Goal: Information Seeking & Learning: Learn about a topic

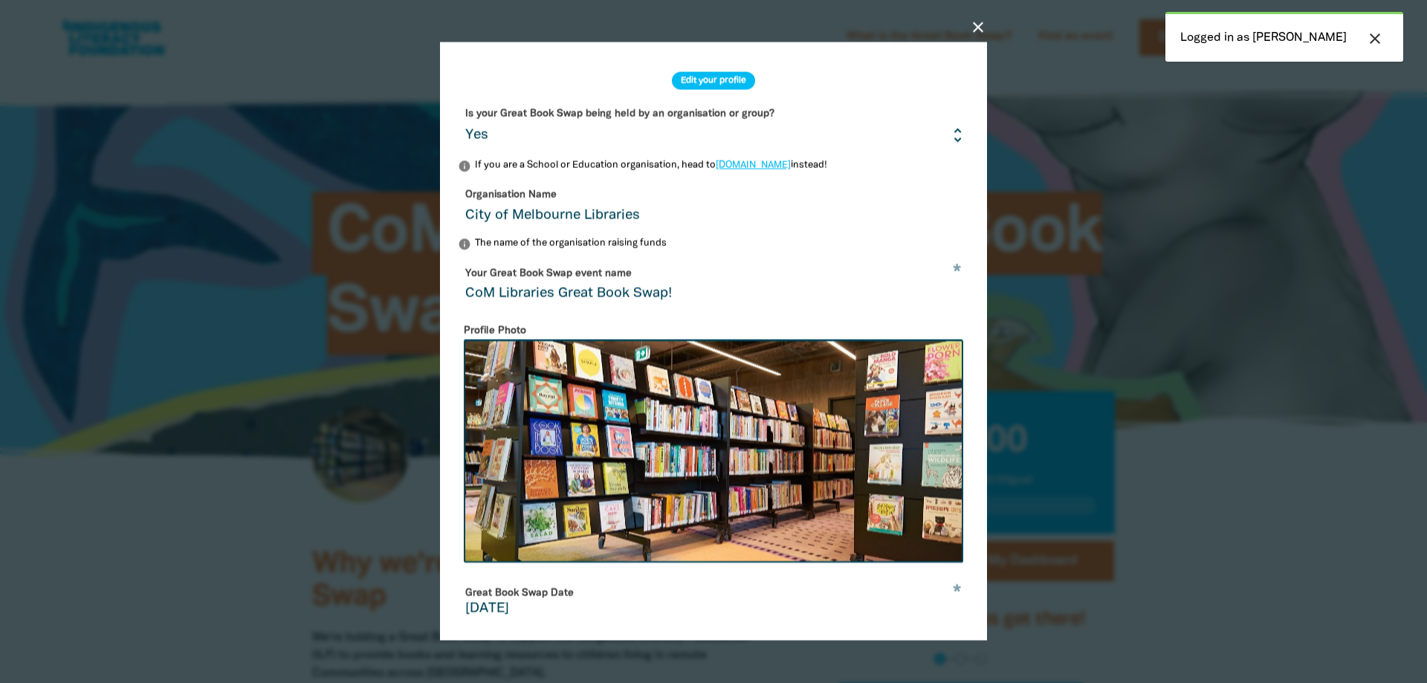
select select "Yes"
click at [963, 27] on div "close Edit your profile Is your Great Book Swap being held by an organisation o…" at bounding box center [713, 341] width 595 height 667
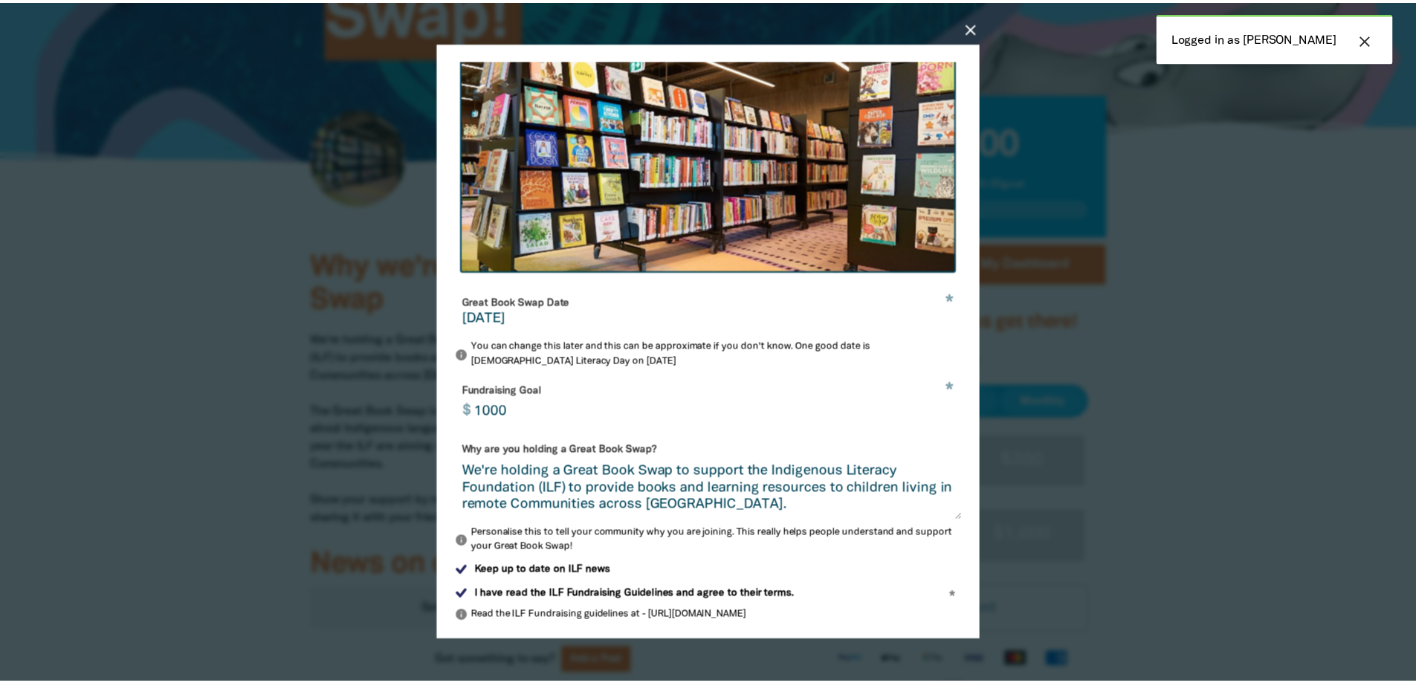
scroll to position [297, 0]
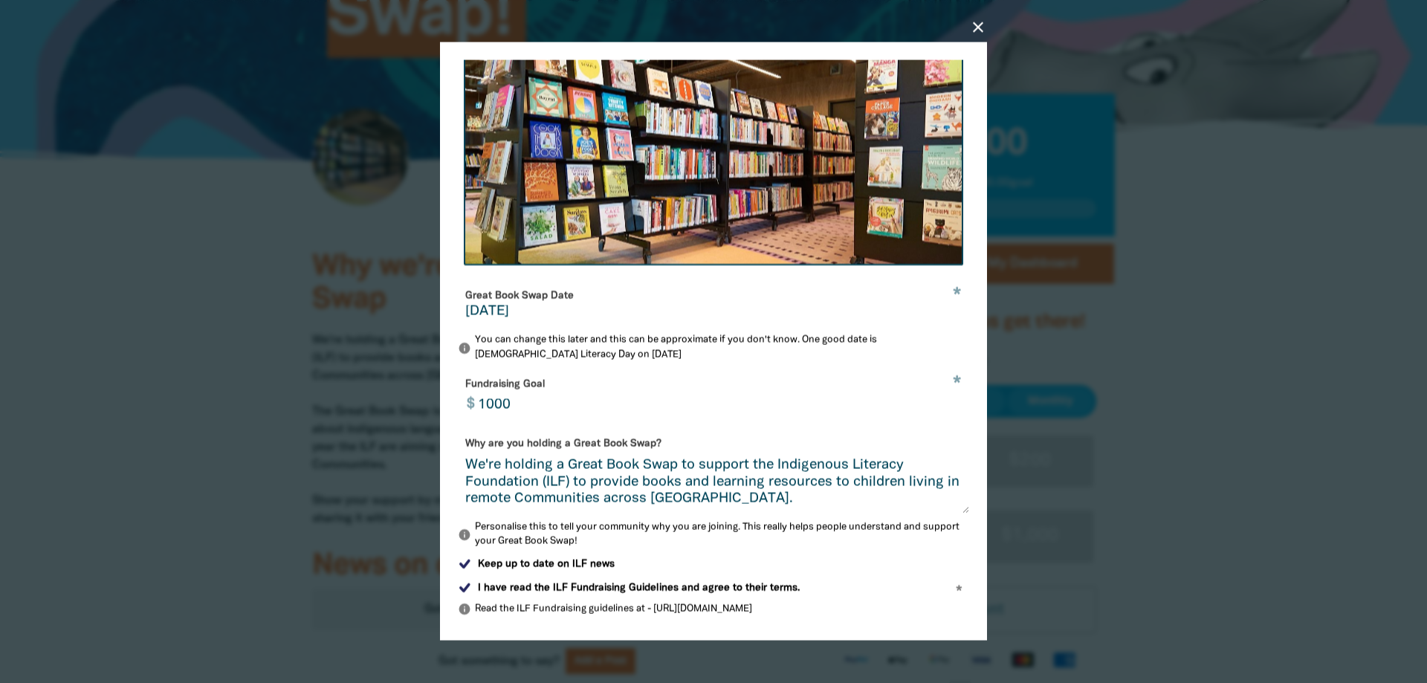
click at [976, 30] on icon "close" at bounding box center [978, 28] width 18 height 18
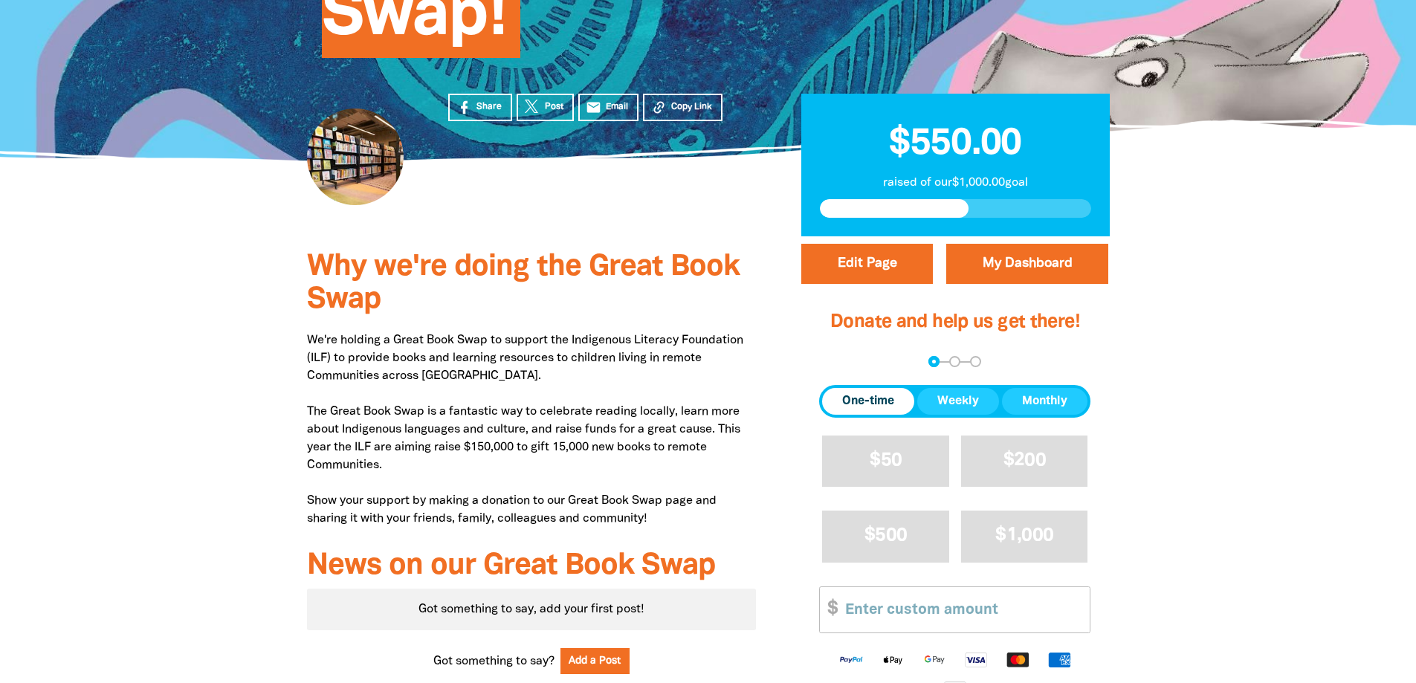
scroll to position [372, 0]
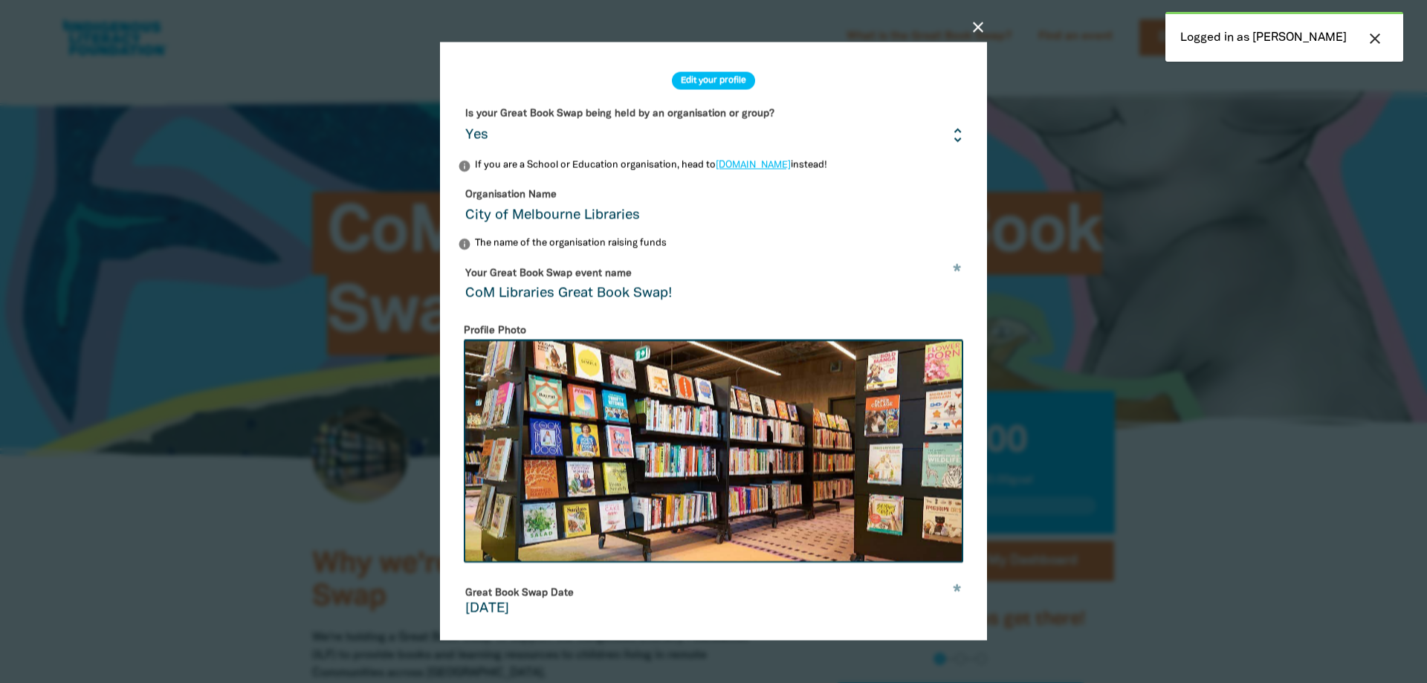
select select "Yes"
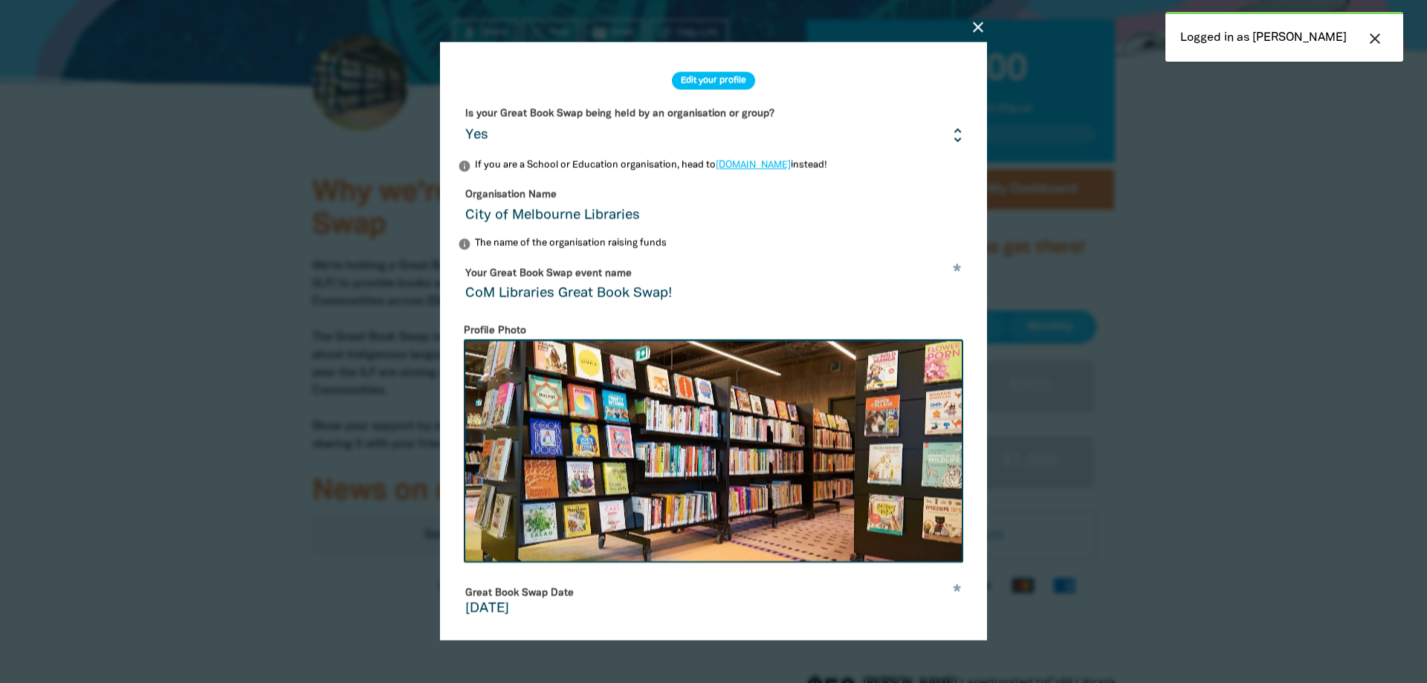
click at [978, 22] on icon "close" at bounding box center [978, 28] width 18 height 18
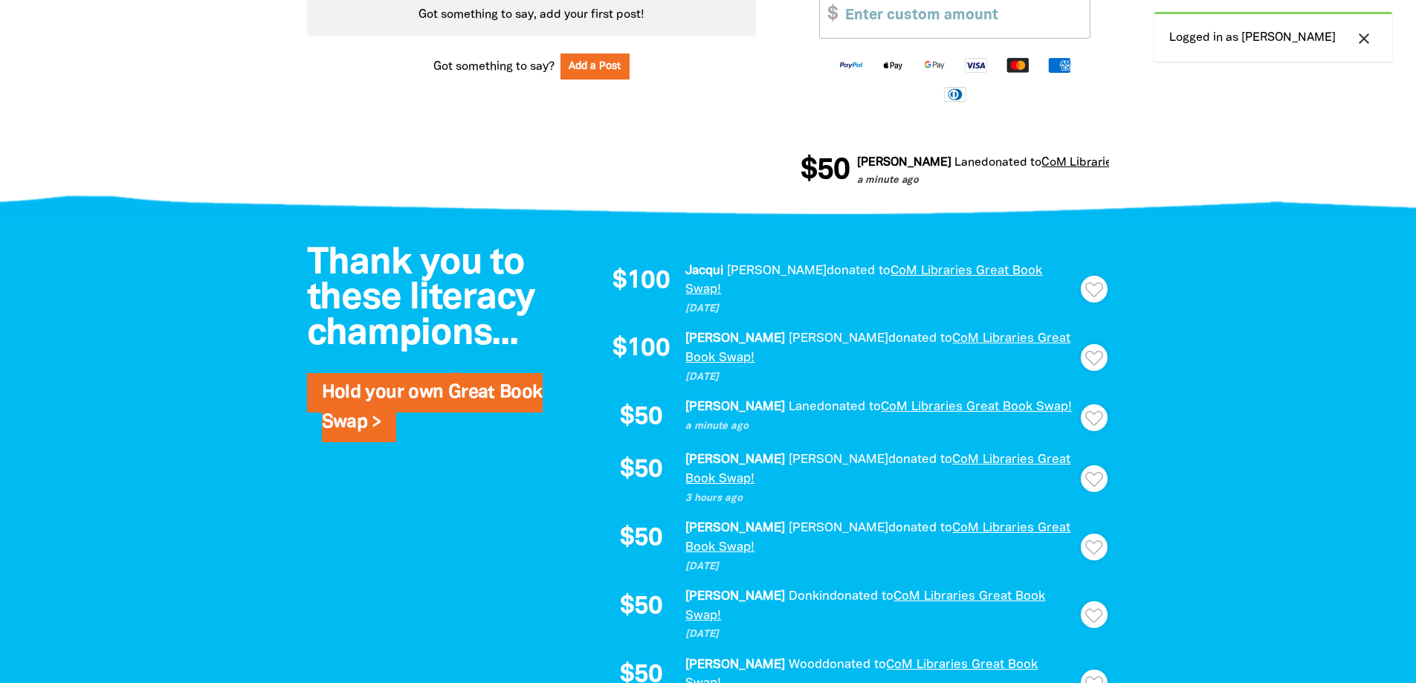
scroll to position [1041, 0]
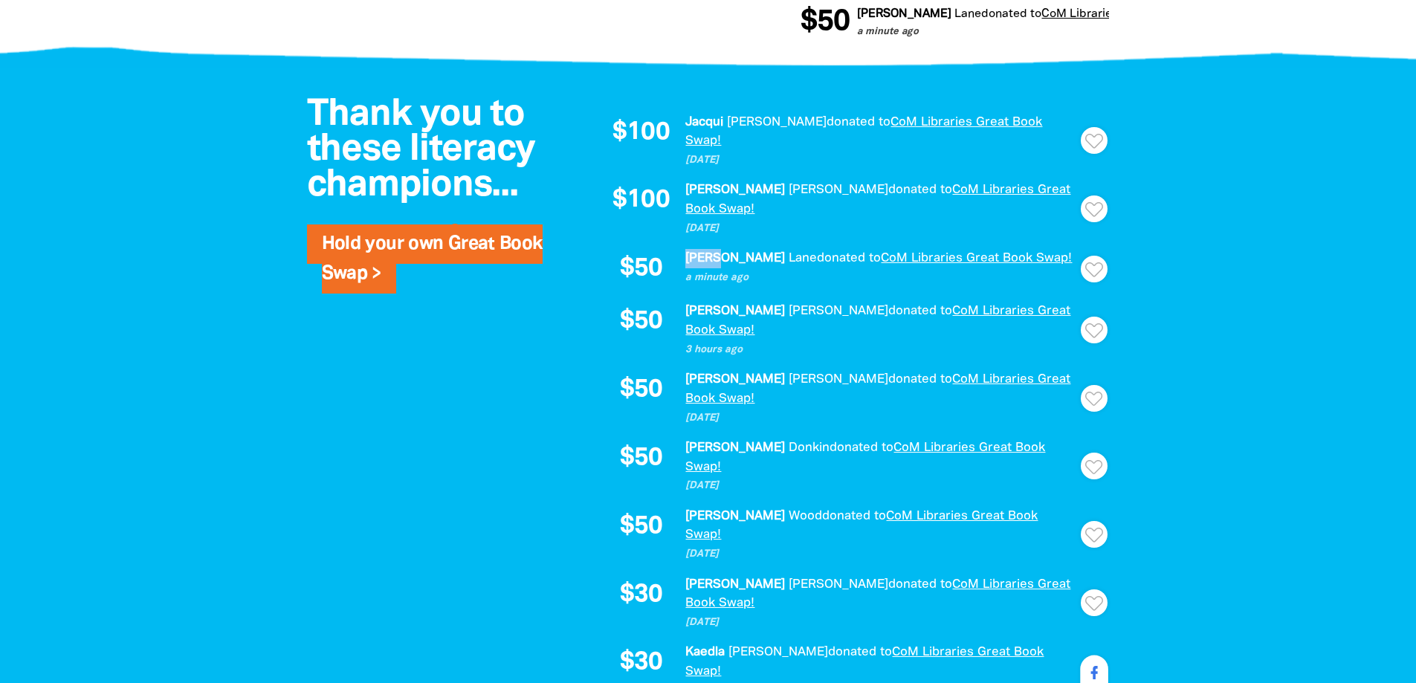
drag, startPoint x: 717, startPoint y: 225, endPoint x: 680, endPoint y: 229, distance: 37.3
click at [680, 249] on div "$50 Sarah Lane donated to CoM Libraries Great Book Swap! a minute ago Thank Tha…" at bounding box center [849, 269] width 491 height 40
click at [681, 249] on div "$50 Sarah Lane donated to CoM Libraries Great Book Swap! a minute ago Thank Tha…" at bounding box center [849, 269] width 491 height 40
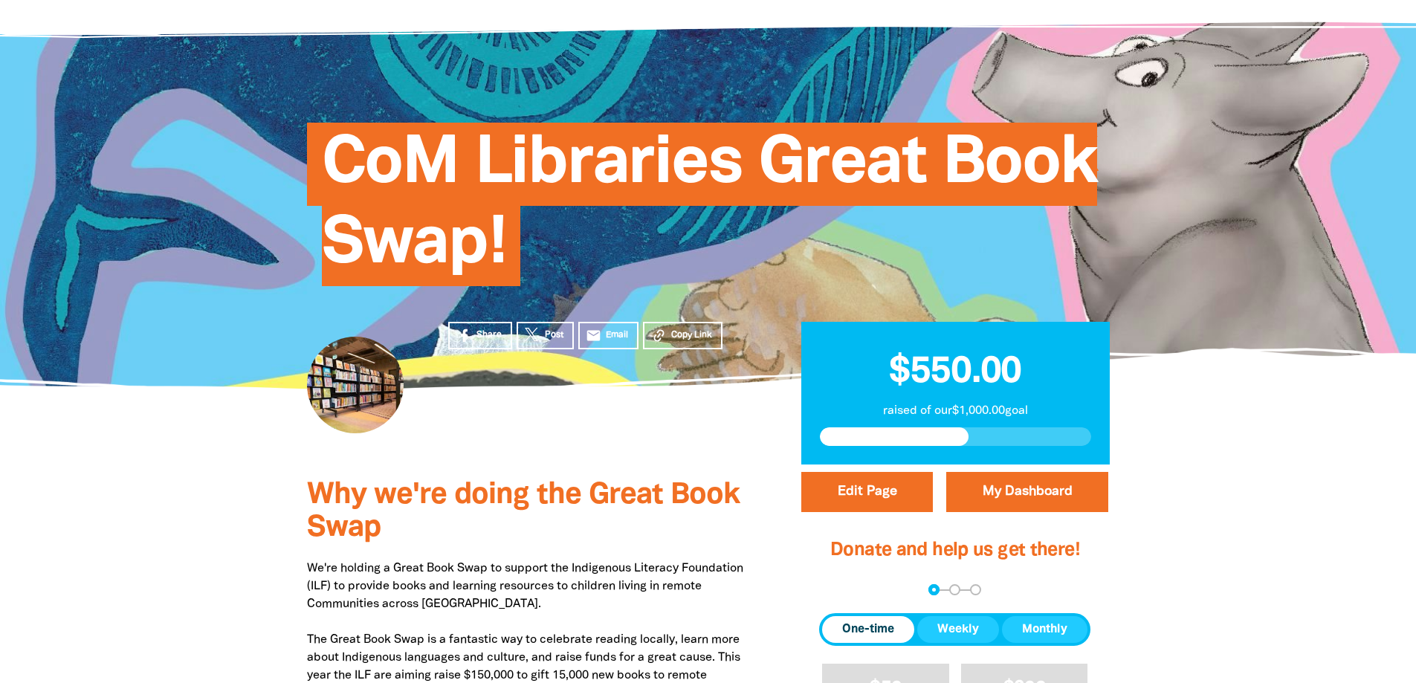
scroll to position [0, 0]
